Goal: Task Accomplishment & Management: Use online tool/utility

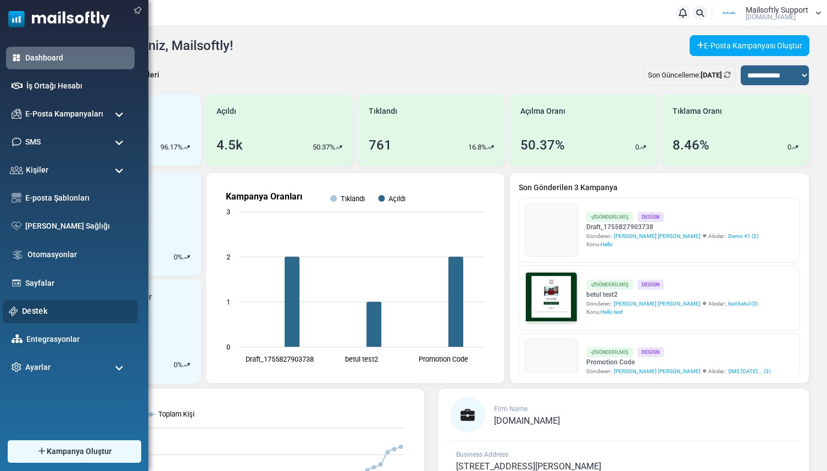
click at [23, 309] on link "Destek" at bounding box center [77, 311] width 110 height 12
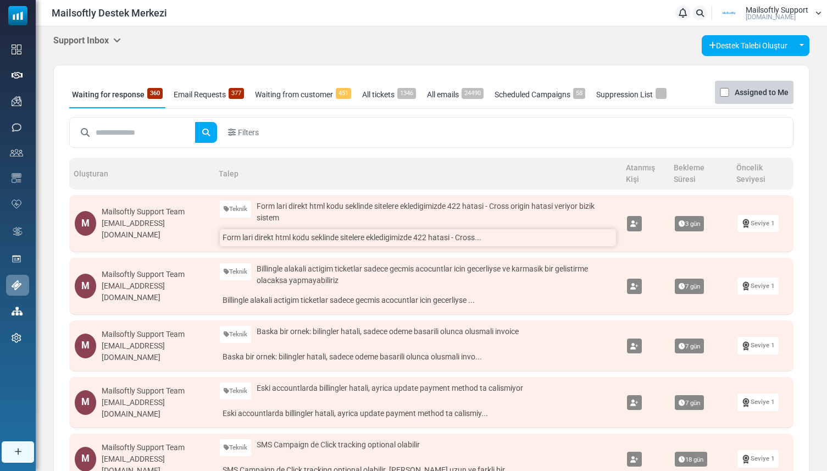
click at [285, 231] on link "Form lari direkt html kodu seklinde sitelere ekledigimizde 422 hatasi - Cross..." at bounding box center [418, 237] width 396 height 17
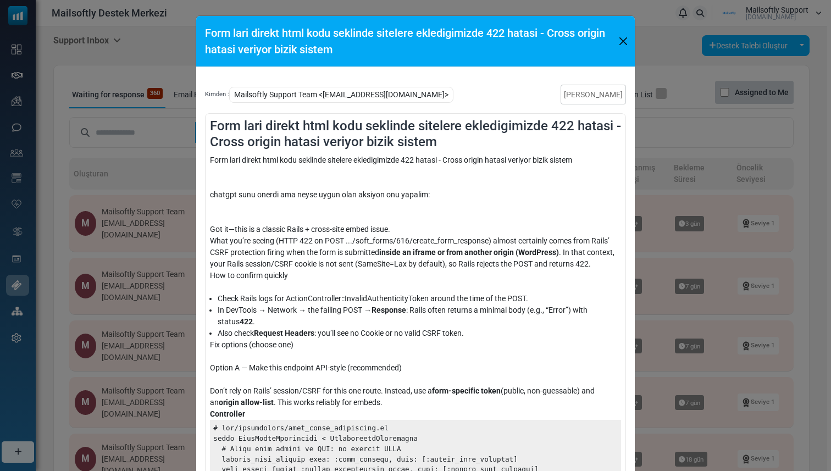
click at [164, 170] on div "Form lari direkt html kodu seklinde sitelere ekledigimizde 422 hatasi - Cross o…" at bounding box center [415, 235] width 831 height 471
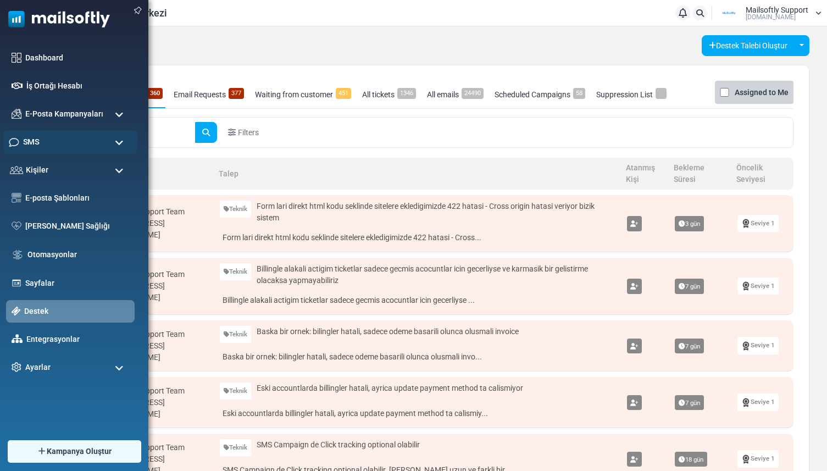
click at [46, 148] on div "SMS" at bounding box center [70, 142] width 135 height 24
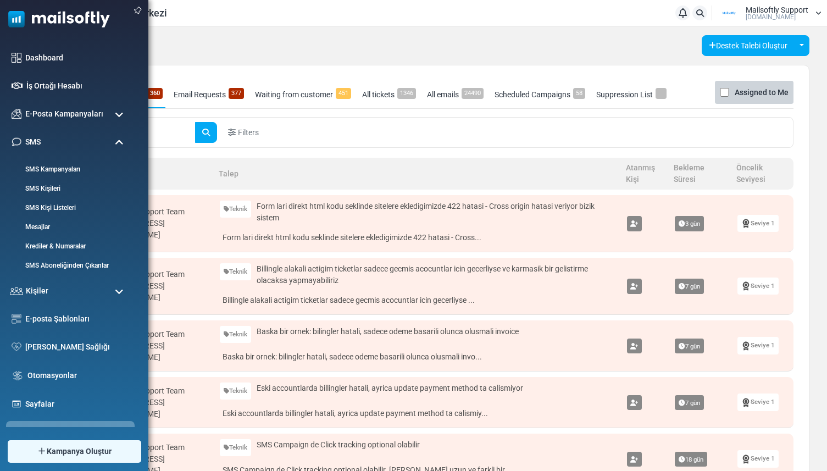
click at [58, 277] on ul "Dashboard İş Ortağı Hesabı E-Posta Kampanyaları Kampanyalar Gönderici İtibarı E…" at bounding box center [71, 273] width 143 height 453
click at [57, 292] on div "Kişiler" at bounding box center [70, 291] width 135 height 24
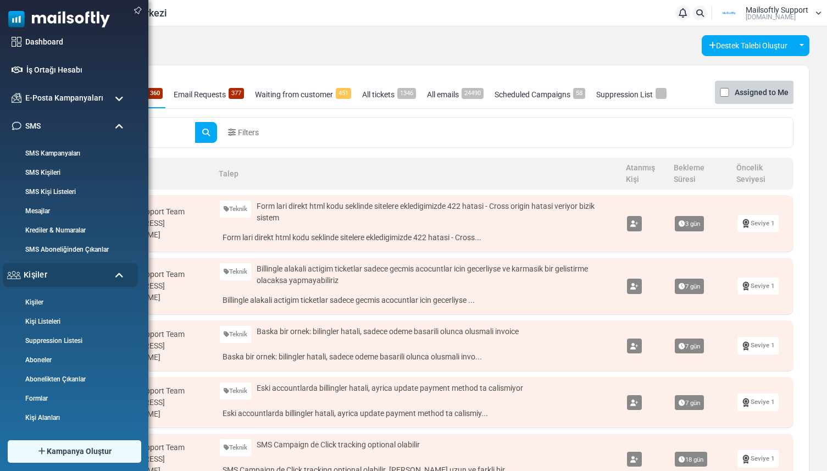
scroll to position [30, 0]
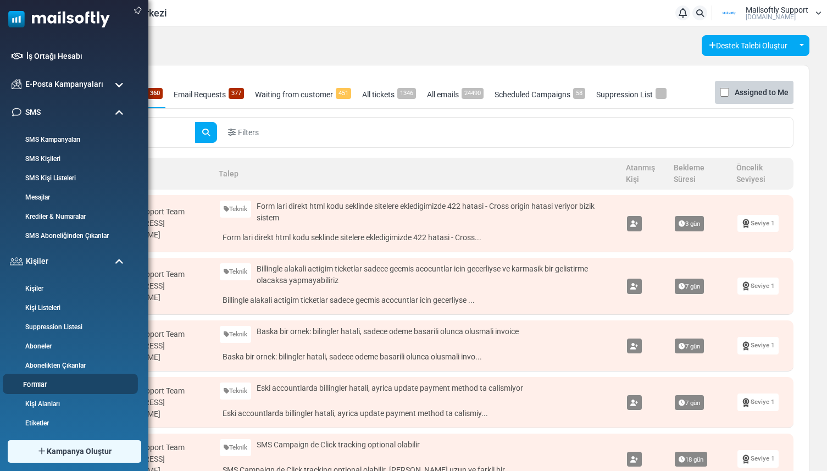
click at [51, 385] on link "Formlar" at bounding box center [69, 385] width 132 height 10
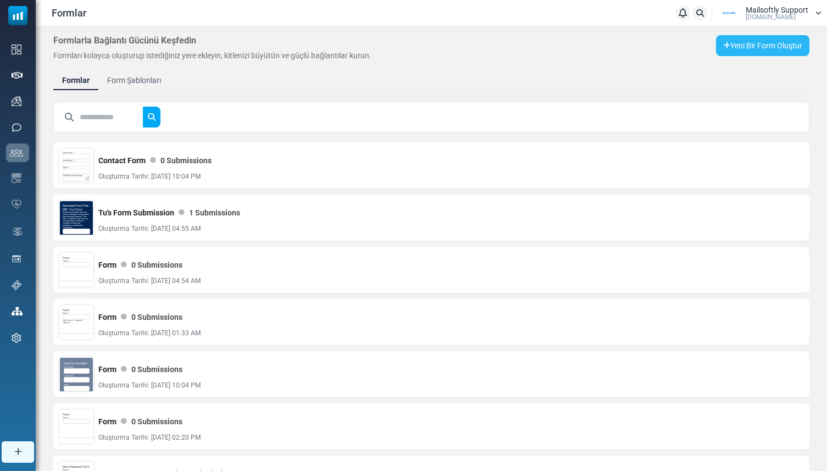
click at [738, 40] on link "Yeni Bir Form Oluştur" at bounding box center [762, 45] width 93 height 21
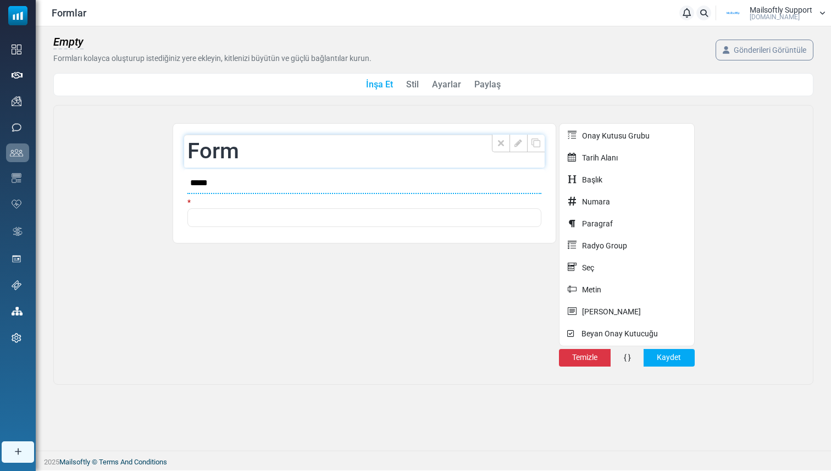
click at [346, 144] on li "**** * ? Form Etiket **** Tip ** ** ** ** ** ** Sınıf Kapat" at bounding box center [364, 151] width 360 height 33
click at [218, 154] on li "**** * ? Form Etiket **** Tip ** ** ** ** ** ** Sınıf Kapat" at bounding box center [364, 151] width 360 height 33
click at [65, 43] on span "Empty" at bounding box center [68, 42] width 30 height 14
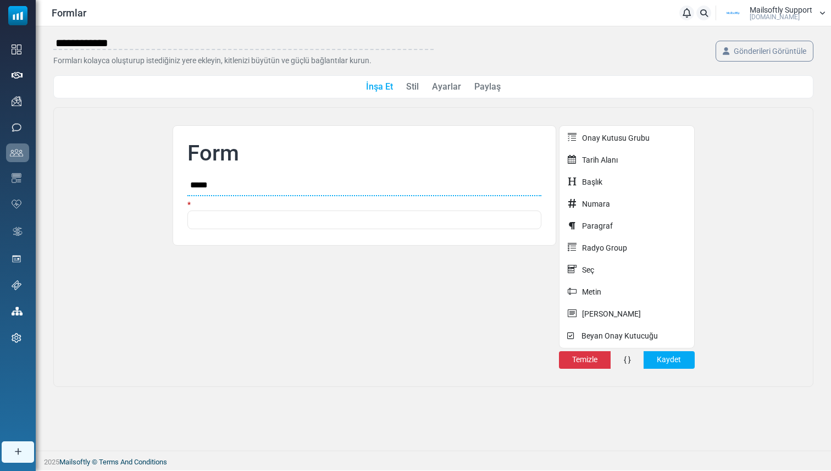
type input "**********"
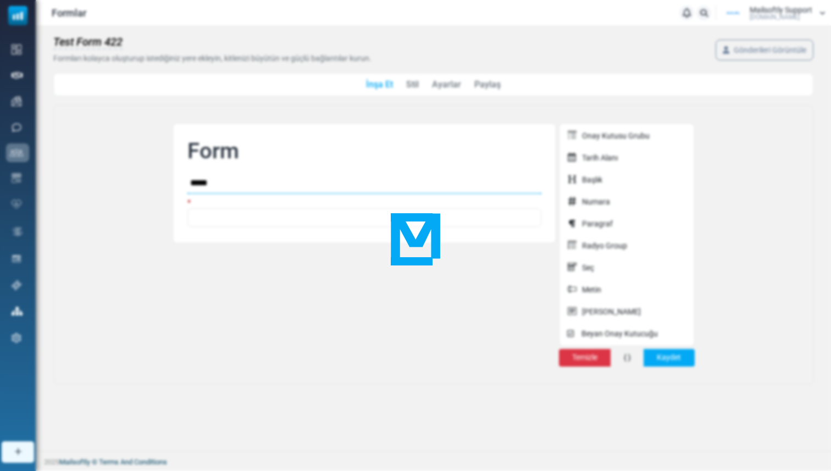
click at [255, 255] on body "Formlar Bildirimler Mailsoftly Support Mailsoftly.Com Profil & Tercihler Hesap …" at bounding box center [415, 235] width 831 height 470
click at [656, 357] on button "Kaydet" at bounding box center [668, 358] width 51 height 18
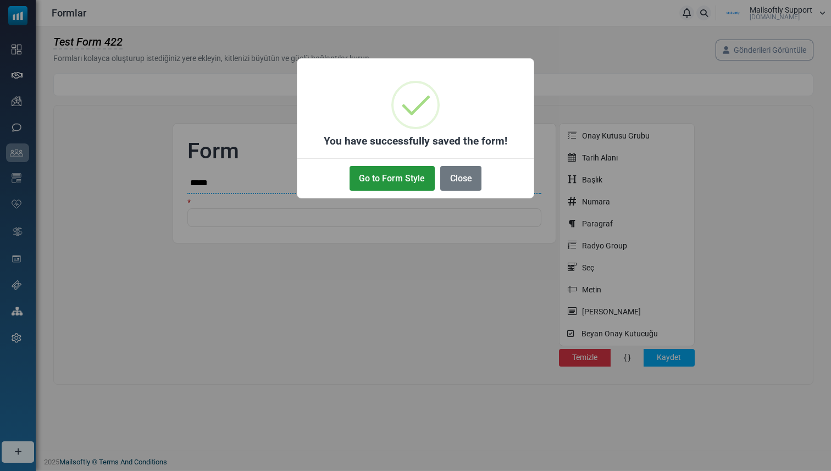
click at [409, 182] on button "Go to Form Style" at bounding box center [391, 178] width 85 height 25
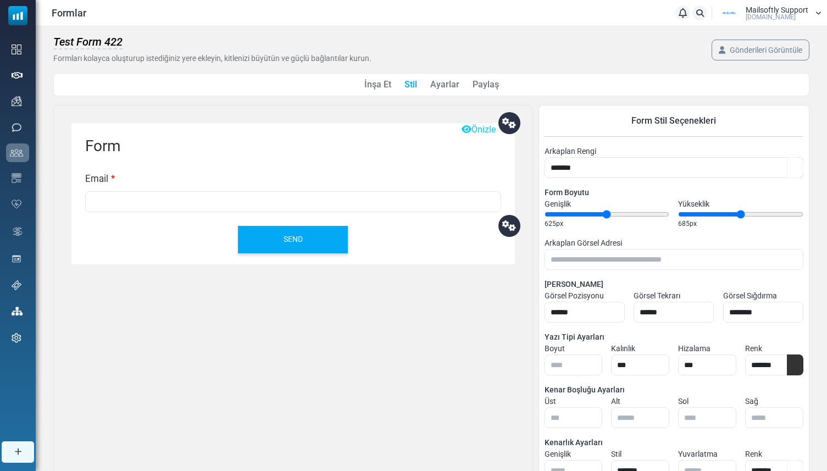
click at [487, 77] on div "İnşa Et Stil Ayarlar Paylaş" at bounding box center [431, 84] width 756 height 23
click at [483, 85] on link "Paylaş" at bounding box center [485, 84] width 26 height 13
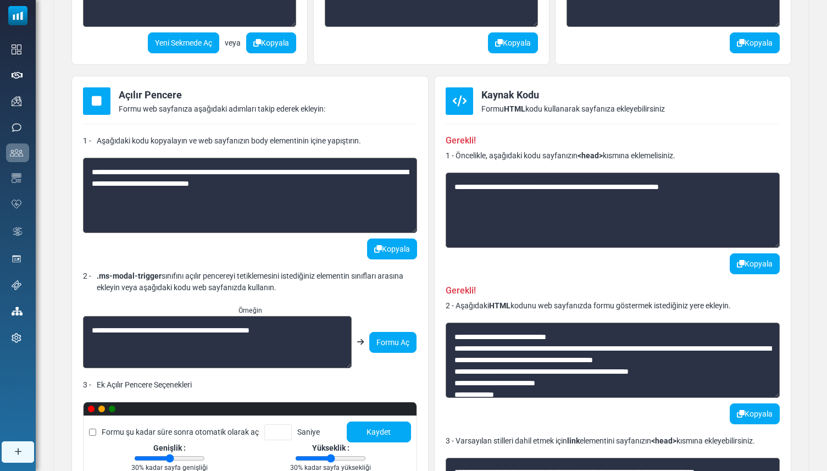
scroll to position [277, 0]
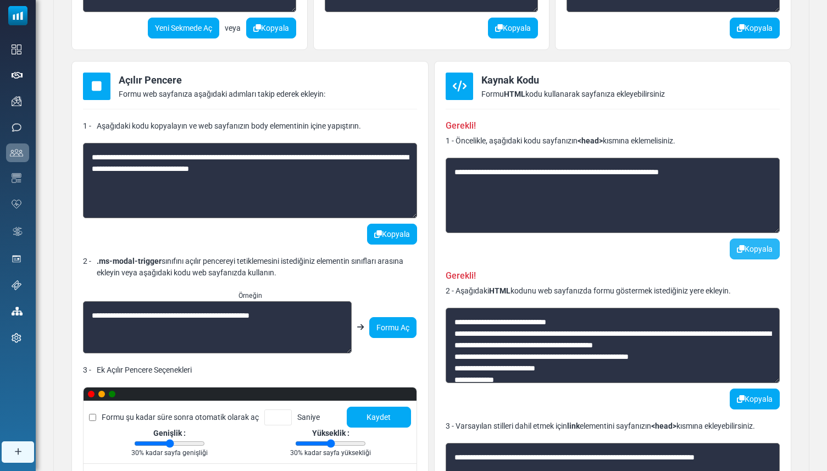
click at [744, 246] on button "Kopyala" at bounding box center [755, 248] width 50 height 21
click at [754, 397] on button "Kopyala" at bounding box center [755, 398] width 50 height 21
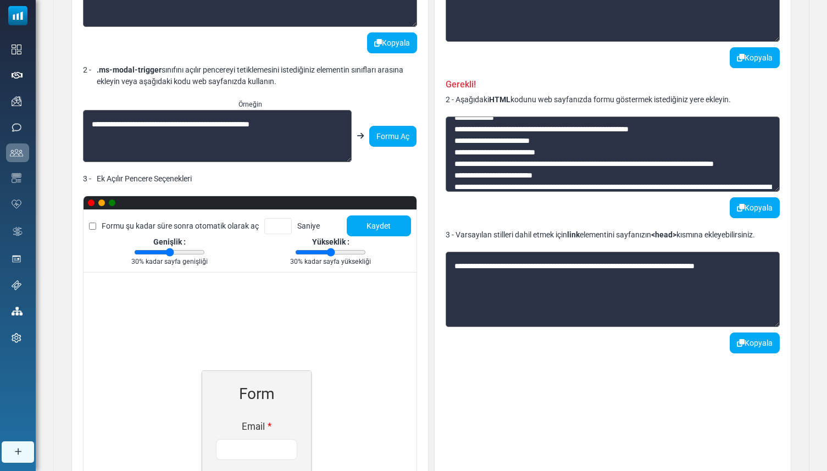
scroll to position [582, 0]
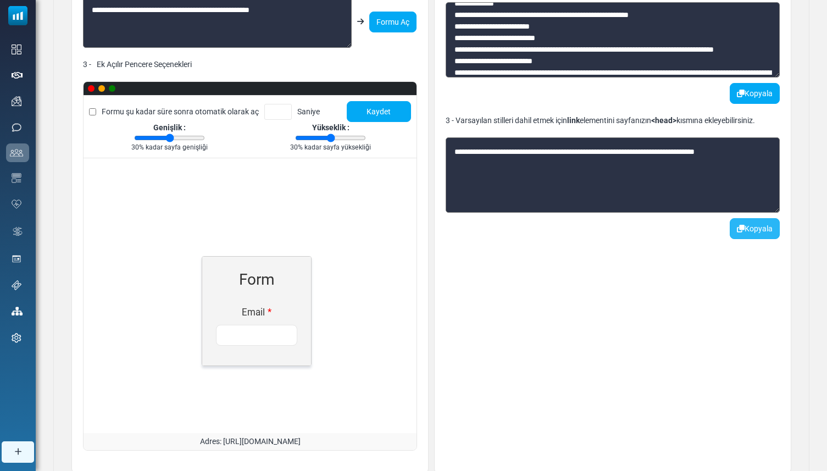
click at [735, 228] on button "Kopyala" at bounding box center [755, 228] width 50 height 21
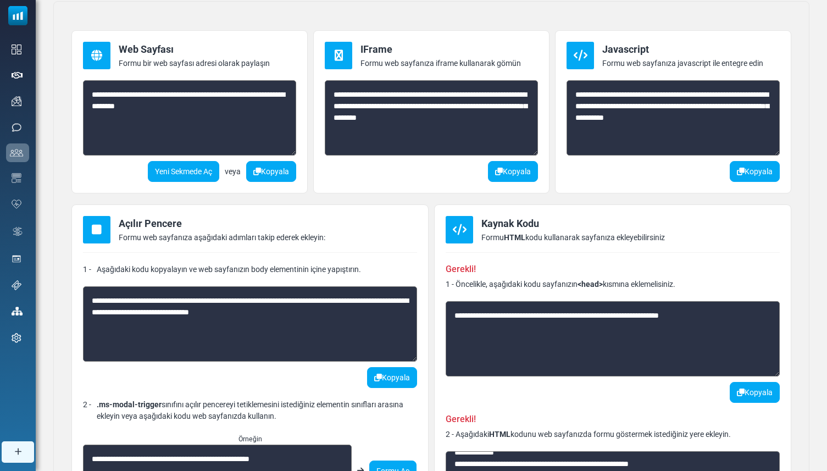
scroll to position [141, 0]
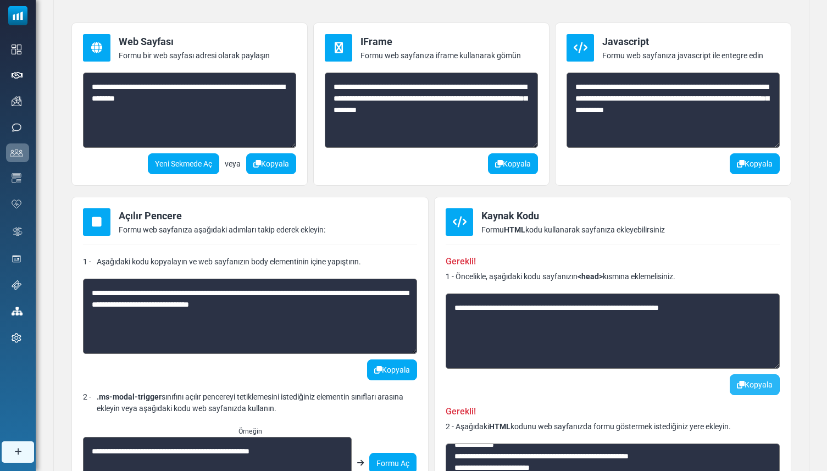
click at [744, 382] on button "Kopyala" at bounding box center [755, 384] width 50 height 21
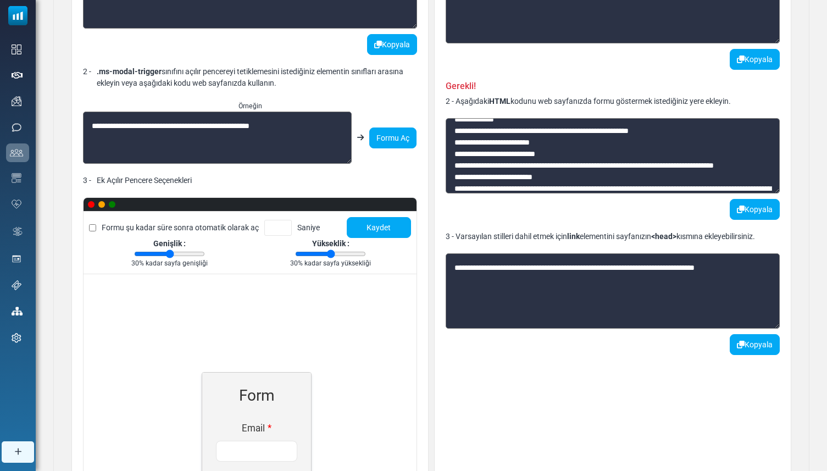
scroll to position [491, 0]
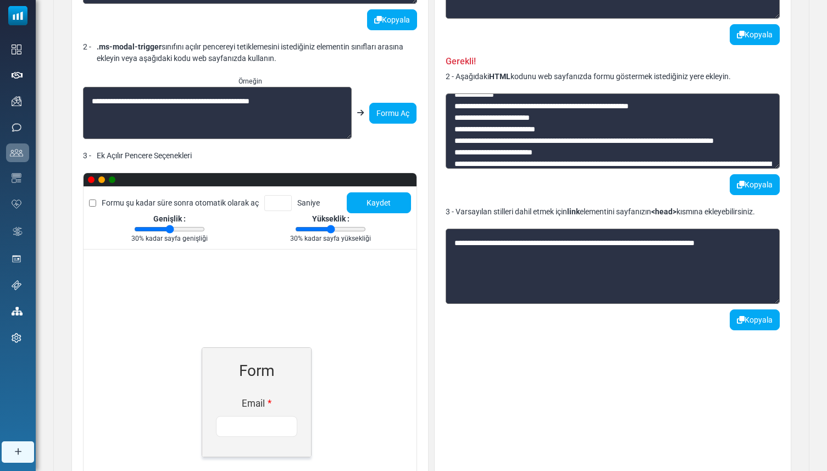
click at [721, 315] on div "Kopyala" at bounding box center [613, 319] width 334 height 21
click at [744, 319] on button "Kopyala" at bounding box center [755, 319] width 50 height 21
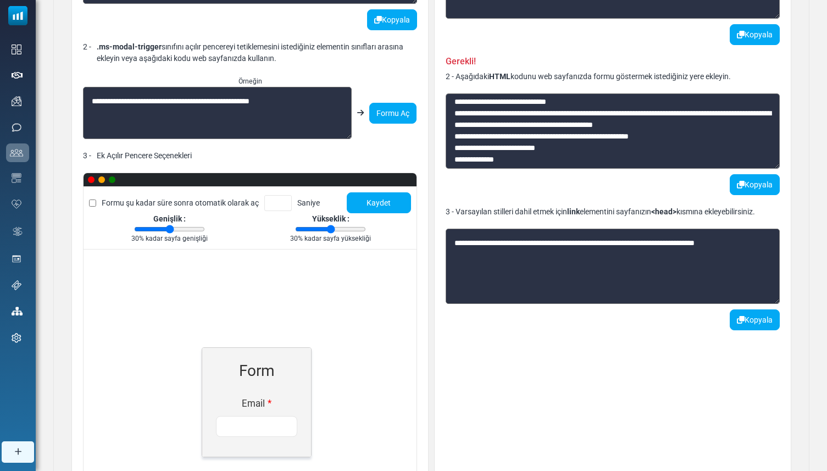
scroll to position [0, 0]
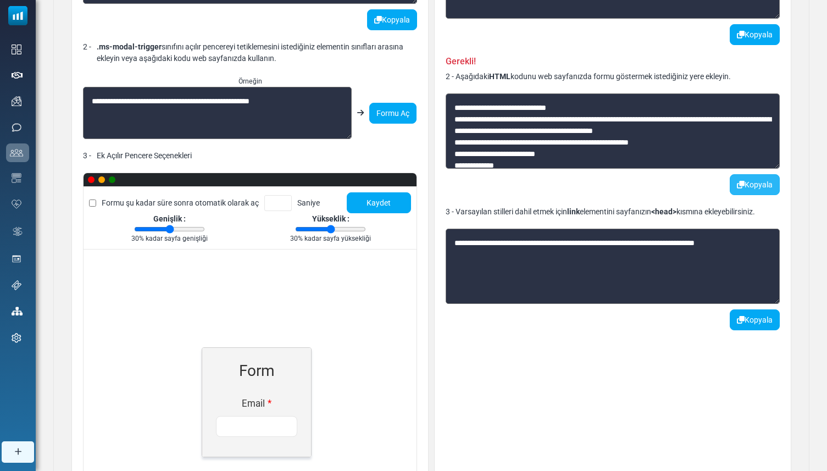
click at [738, 182] on icon "button" at bounding box center [741, 185] width 8 height 8
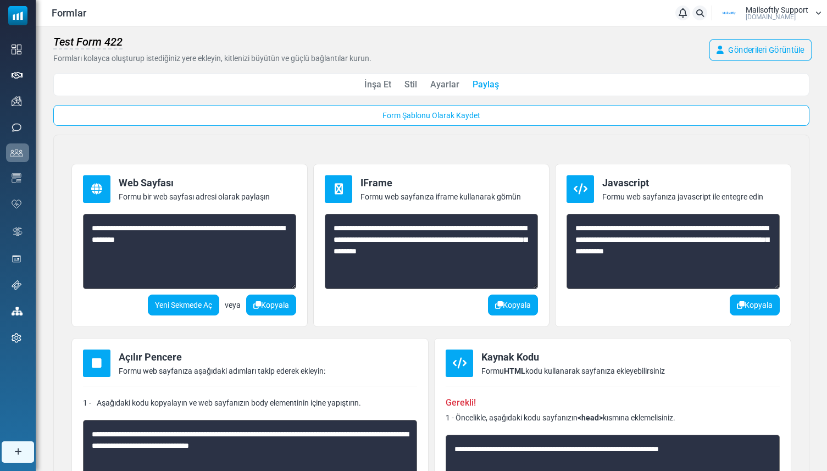
click at [750, 46] on link "Gönderileri Görüntüle" at bounding box center [760, 50] width 103 height 22
